Goal: Task Accomplishment & Management: Manage account settings

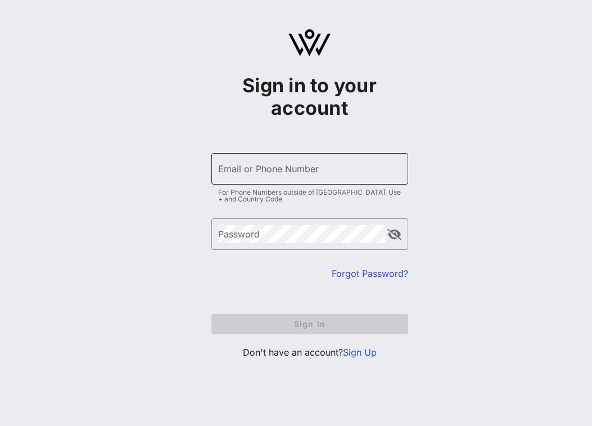
click at [338, 164] on input "Email or Phone Number" at bounding box center [309, 169] width 183 height 18
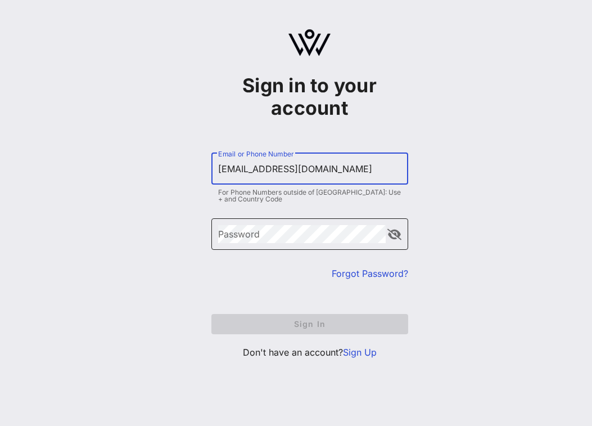
type input "[EMAIL_ADDRESS][DOMAIN_NAME]"
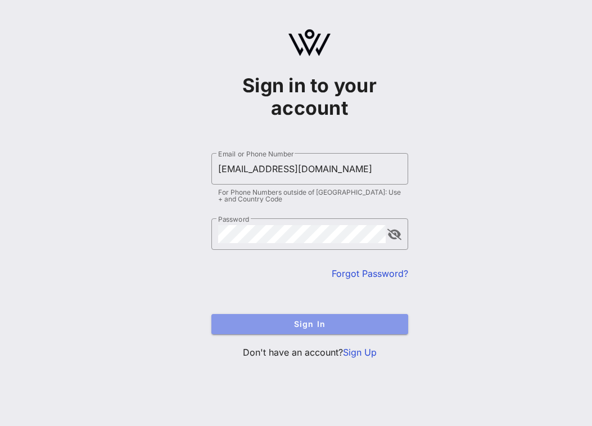
click at [315, 321] on span "Sign In" at bounding box center [310, 324] width 179 height 10
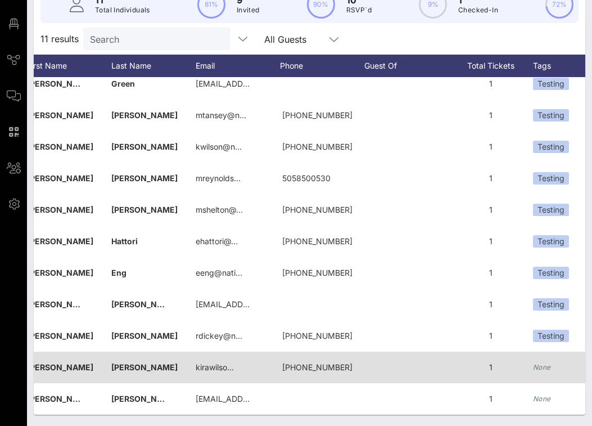
scroll to position [0, 73]
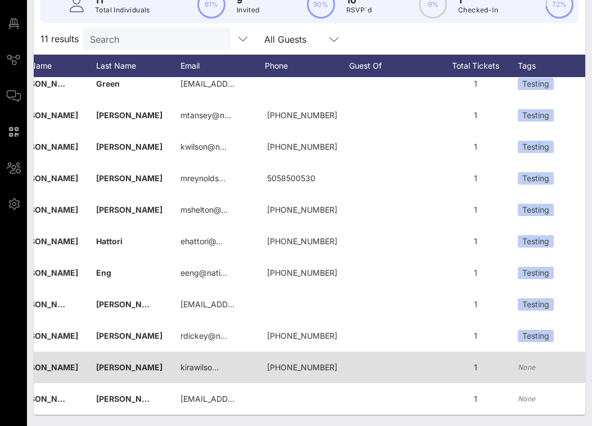
click at [524, 361] on div "None" at bounding box center [566, 368] width 96 height 32
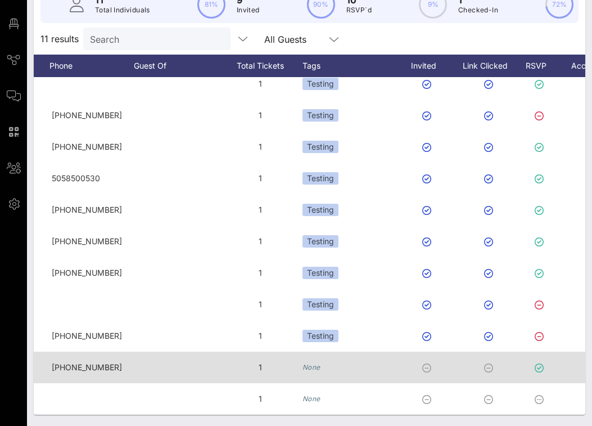
scroll to position [0, 0]
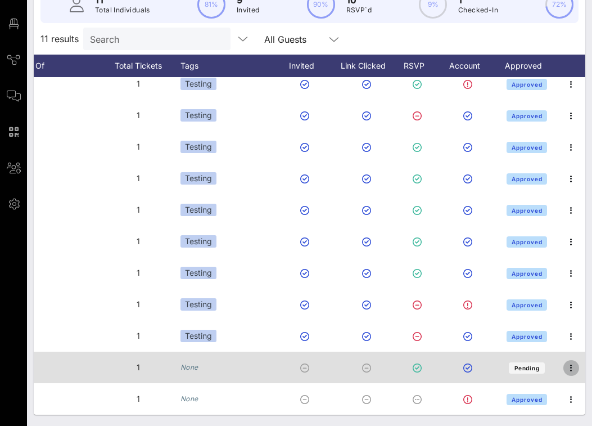
click at [573, 367] on icon "button" at bounding box center [572, 368] width 14 height 14
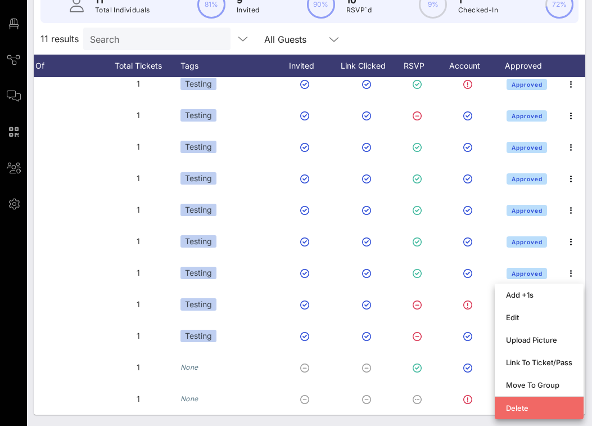
click at [524, 408] on div "Delete" at bounding box center [539, 407] width 66 height 9
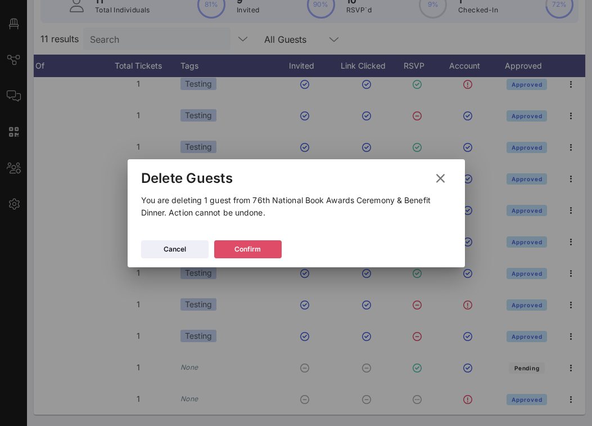
click at [267, 250] on button "Confirm" at bounding box center [248, 249] width 68 height 18
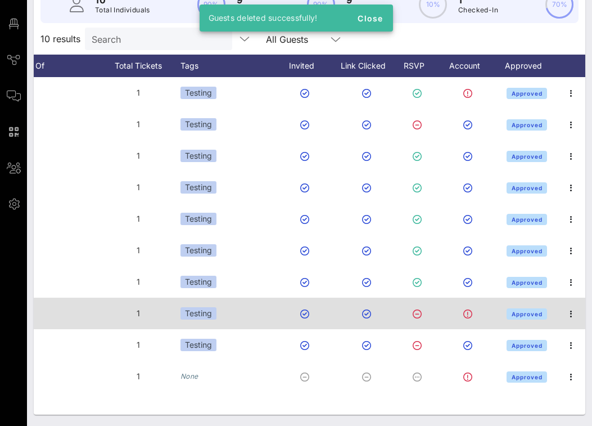
scroll to position [0, 308]
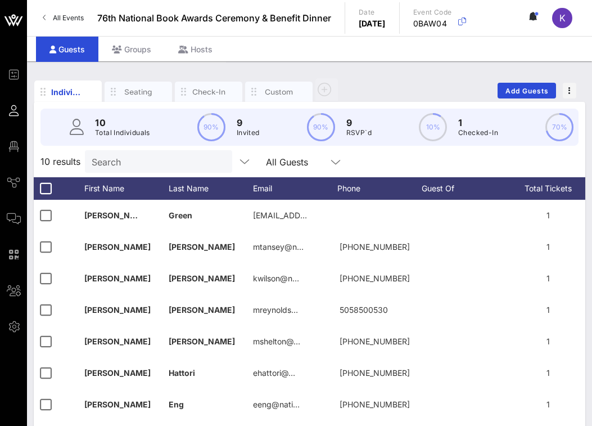
click at [561, 21] on span "K" at bounding box center [563, 17] width 6 height 11
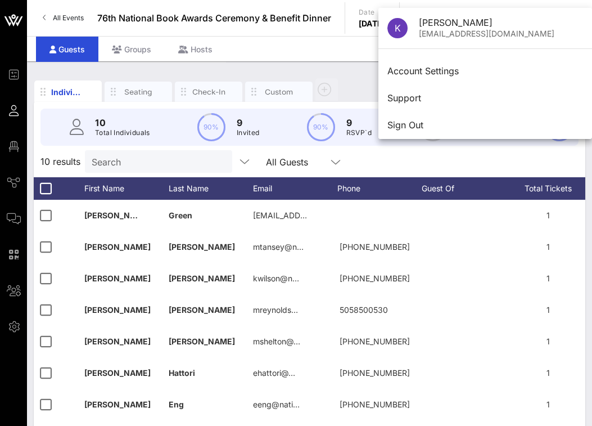
click at [276, 70] on div "Individuals Seating Check-In Custom Add Guests 10 Total Individuals 90% 9 Invit…" at bounding box center [309, 304] width 565 height 487
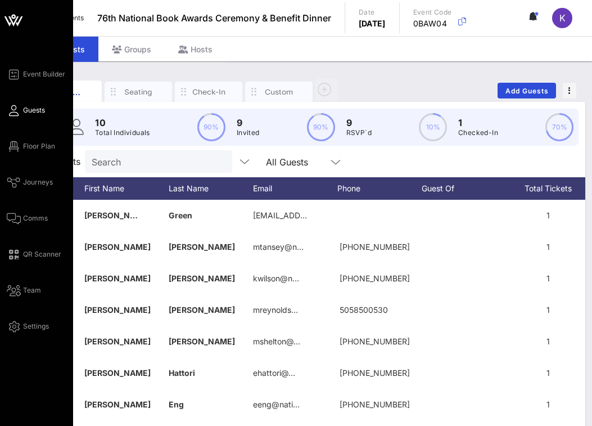
click at [24, 139] on div "Event Builder Guests Floor Plan Journeys Comms QR Scanner Team Settings" at bounding box center [40, 201] width 66 height 266
click at [24, 149] on span "Floor Plan" at bounding box center [39, 146] width 32 height 10
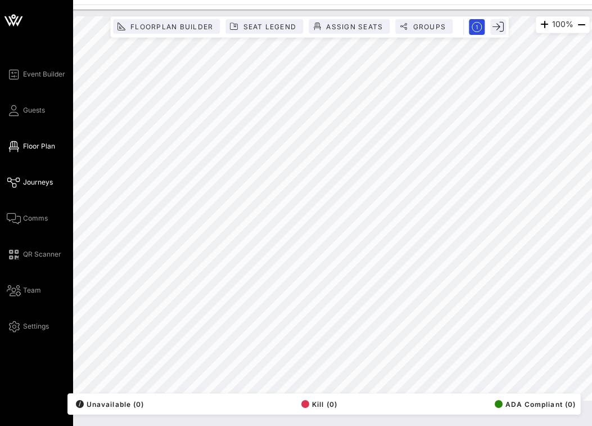
click at [26, 180] on span "Journeys" at bounding box center [38, 182] width 30 height 10
